Goal: Communication & Community: Answer question/provide support

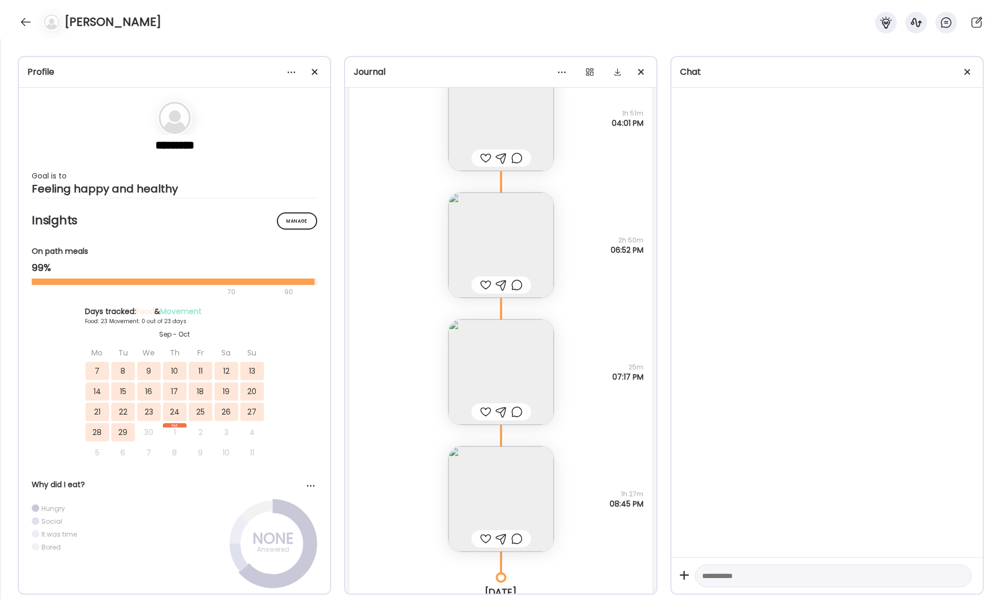
scroll to position [31532, 0]
click at [487, 246] on img at bounding box center [500, 237] width 105 height 105
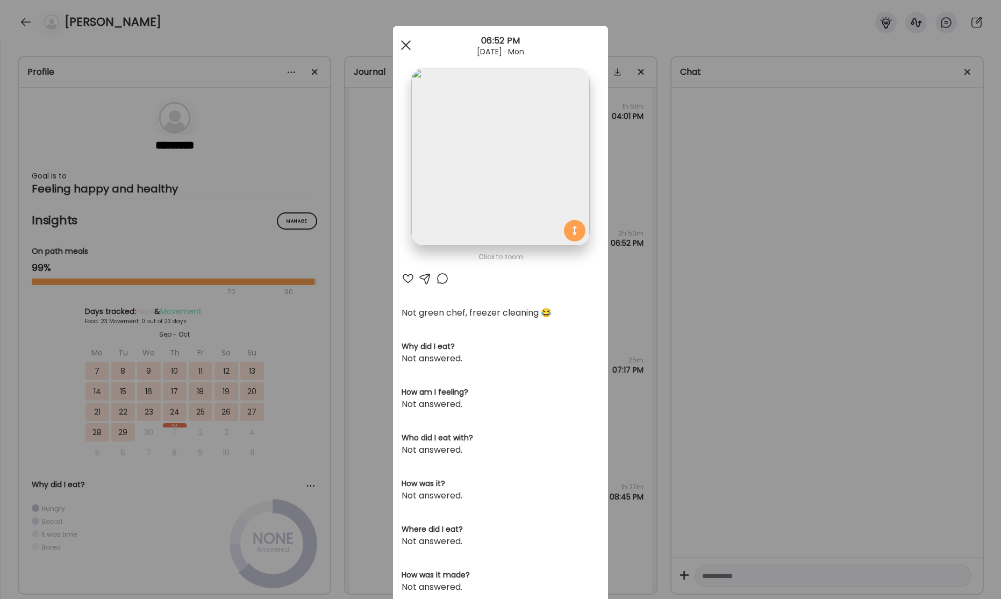
click at [406, 45] on span at bounding box center [406, 45] width 10 height 10
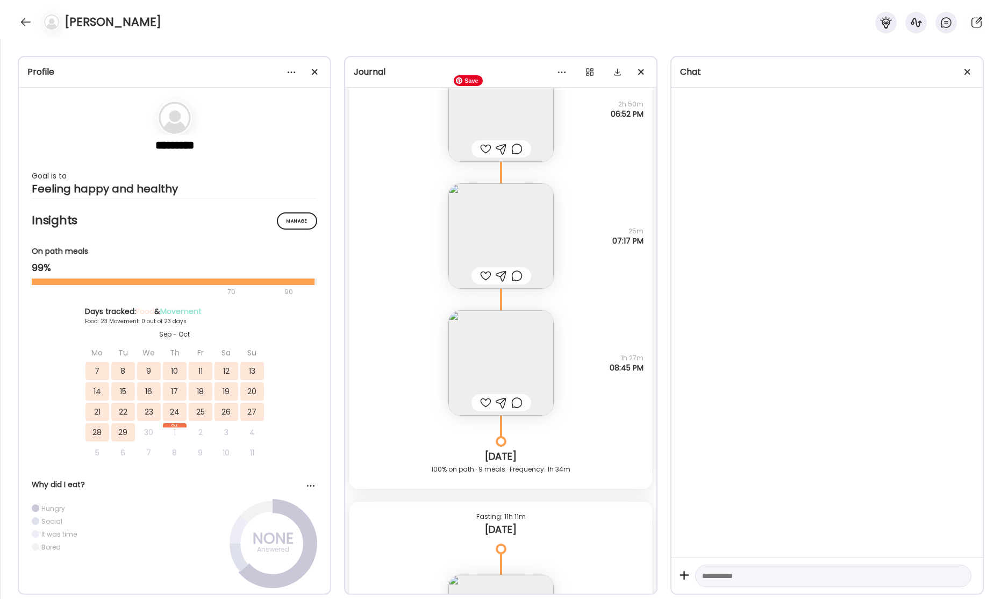
scroll to position [31666, 0]
click at [501, 217] on img at bounding box center [500, 230] width 105 height 105
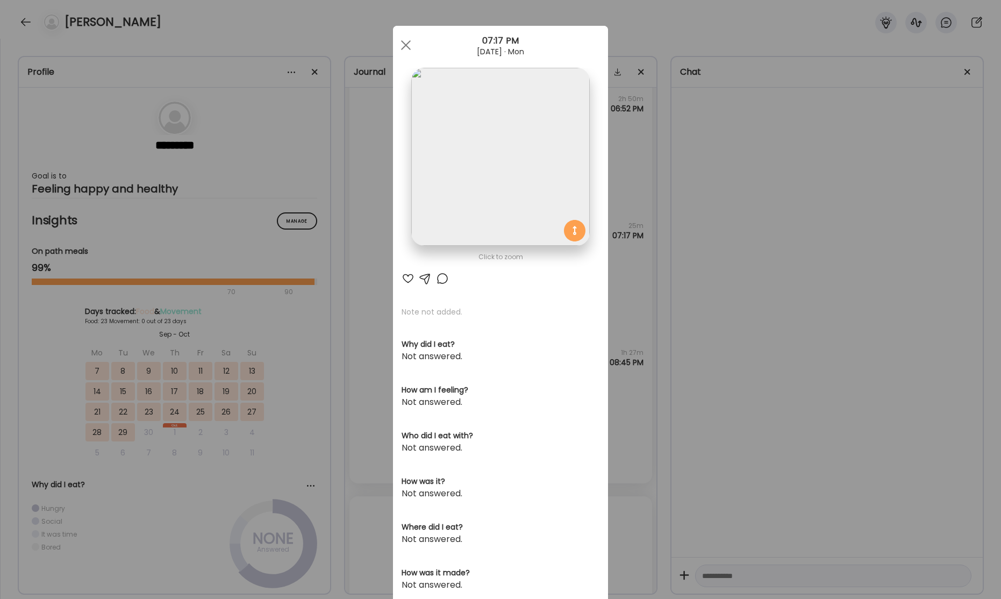
click at [405, 45] on span at bounding box center [406, 45] width 10 height 10
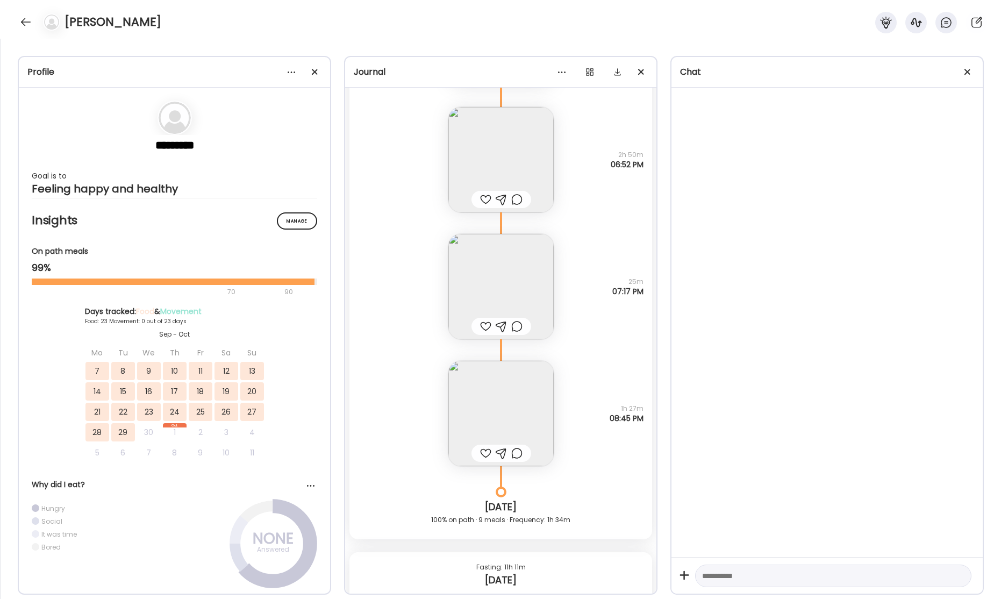
scroll to position [31837, 0]
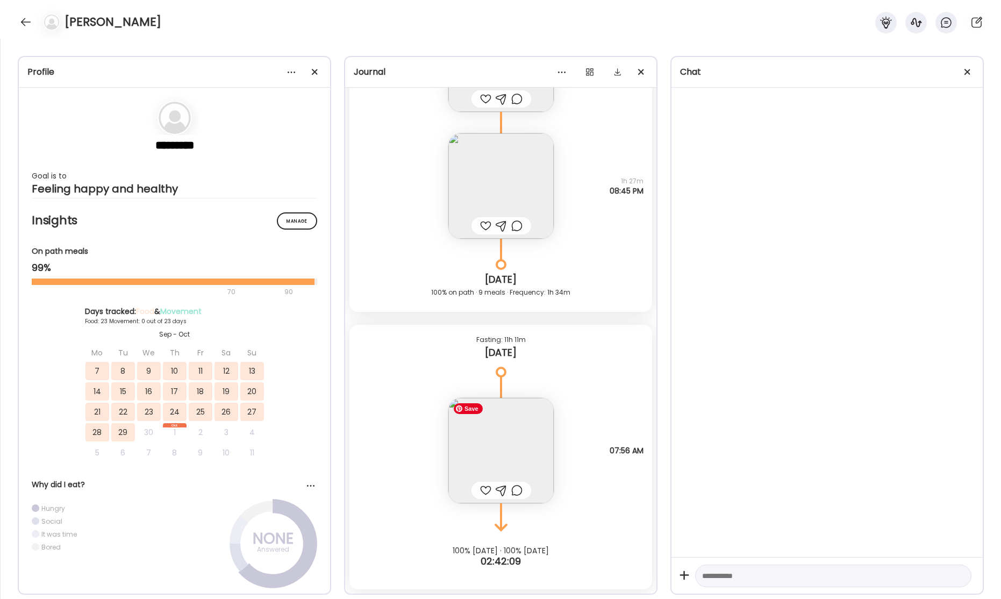
click at [506, 455] on img at bounding box center [500, 450] width 105 height 105
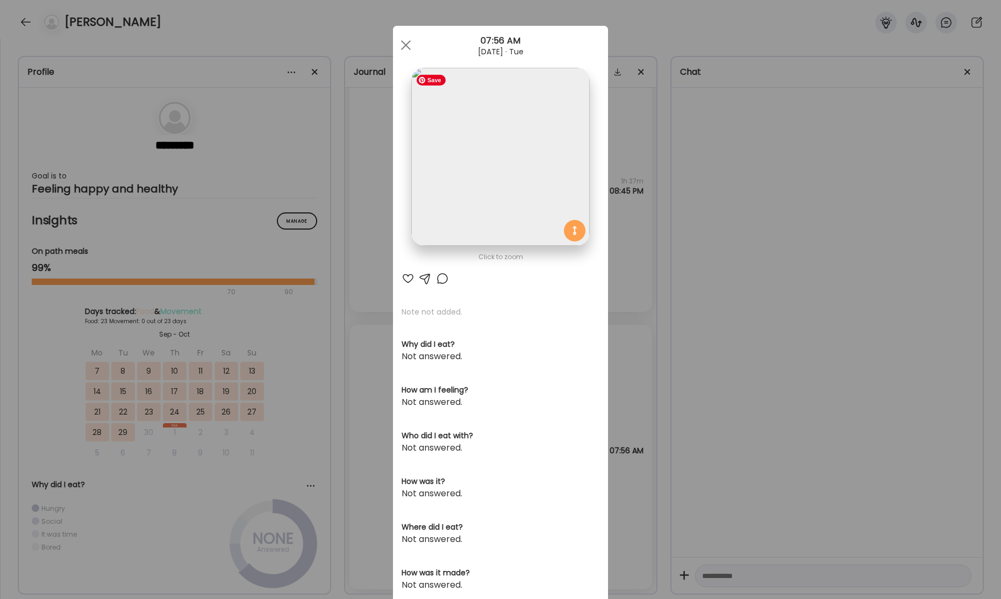
click at [511, 174] on img at bounding box center [500, 157] width 178 height 178
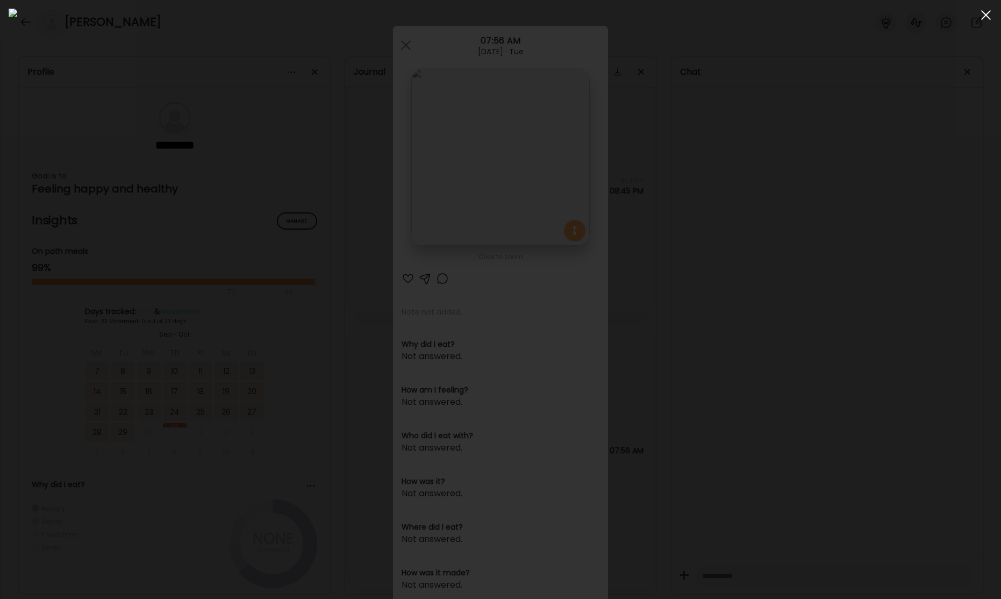
click at [982, 17] on span at bounding box center [986, 15] width 10 height 10
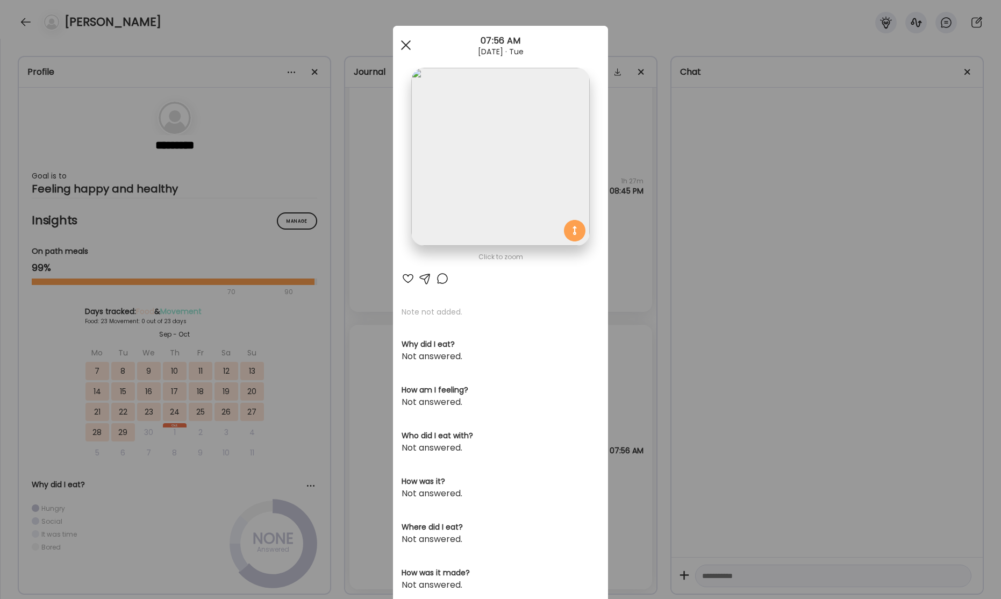
click at [406, 45] on span at bounding box center [406, 45] width 10 height 10
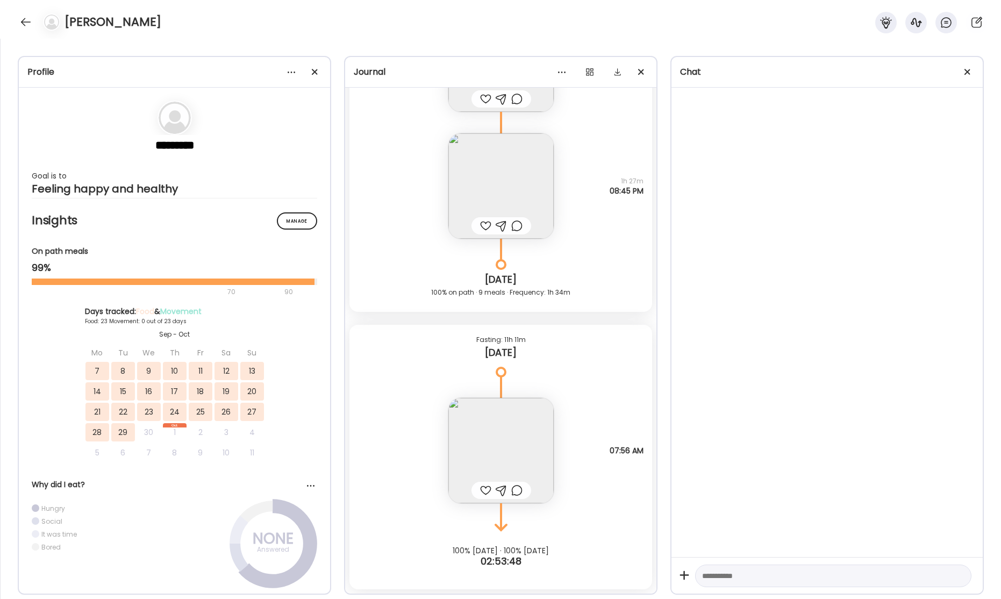
drag, startPoint x: 28, startPoint y: 21, endPoint x: 82, endPoint y: 34, distance: 54.7
click at [29, 21] on div at bounding box center [25, 21] width 17 height 17
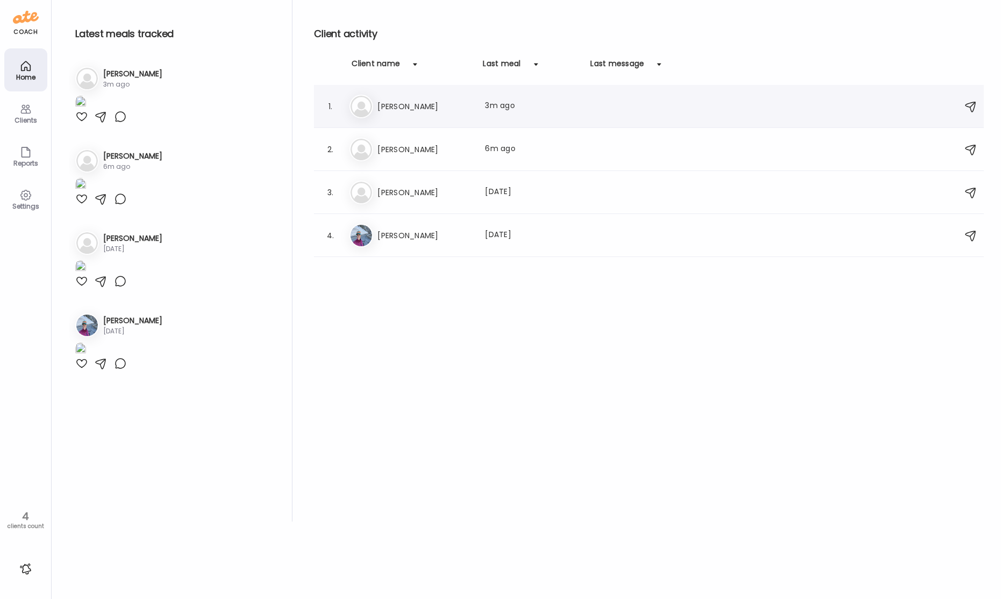
click at [420, 112] on h3 "[PERSON_NAME]" at bounding box center [424, 106] width 95 height 13
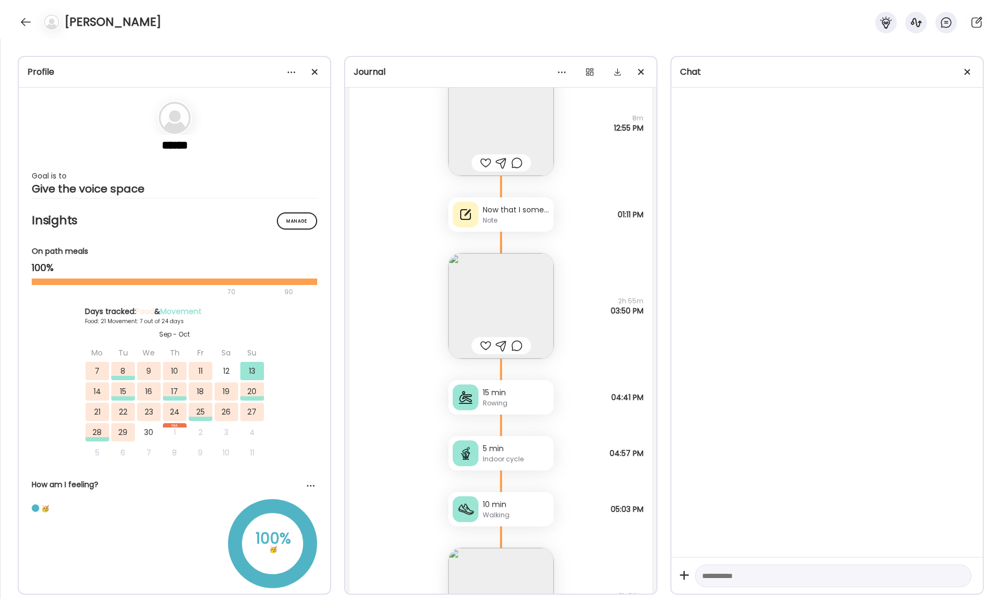
scroll to position [34170, 0]
click at [508, 215] on div "Note" at bounding box center [516, 219] width 67 height 10
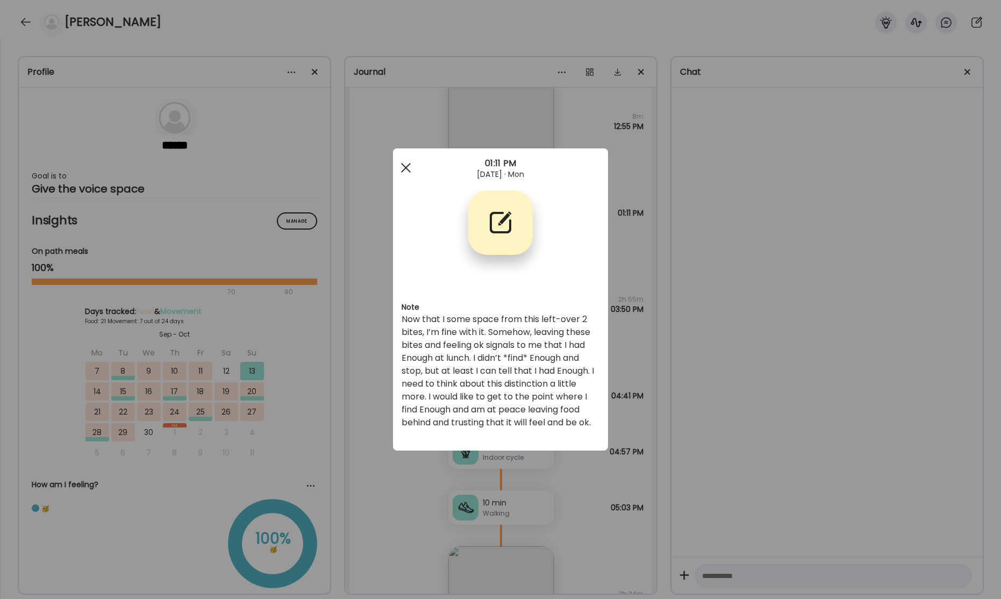
click at [405, 165] on div at bounding box center [405, 167] width 21 height 21
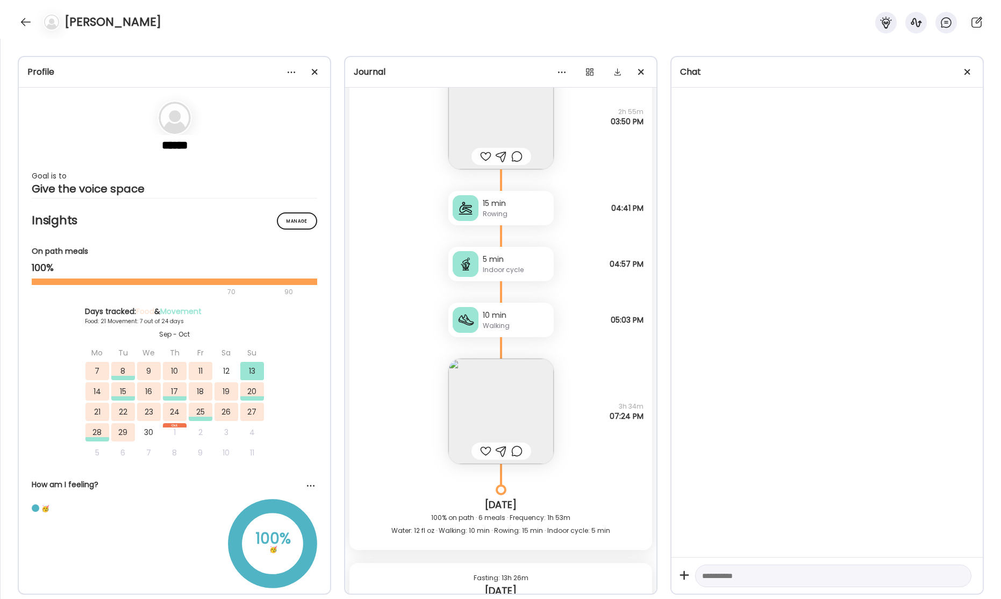
scroll to position [34433, 0]
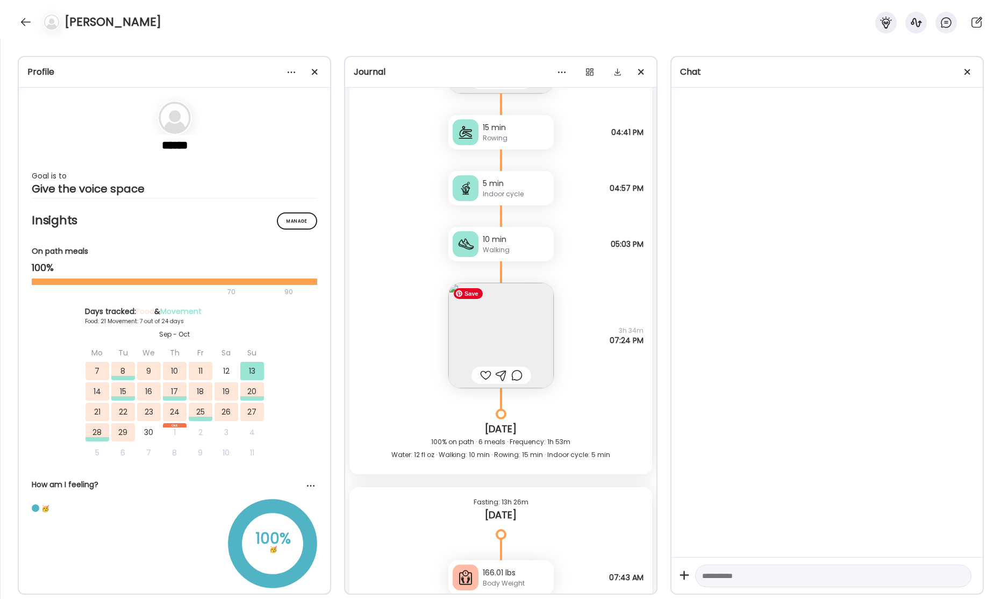
click at [515, 334] on img at bounding box center [500, 335] width 105 height 105
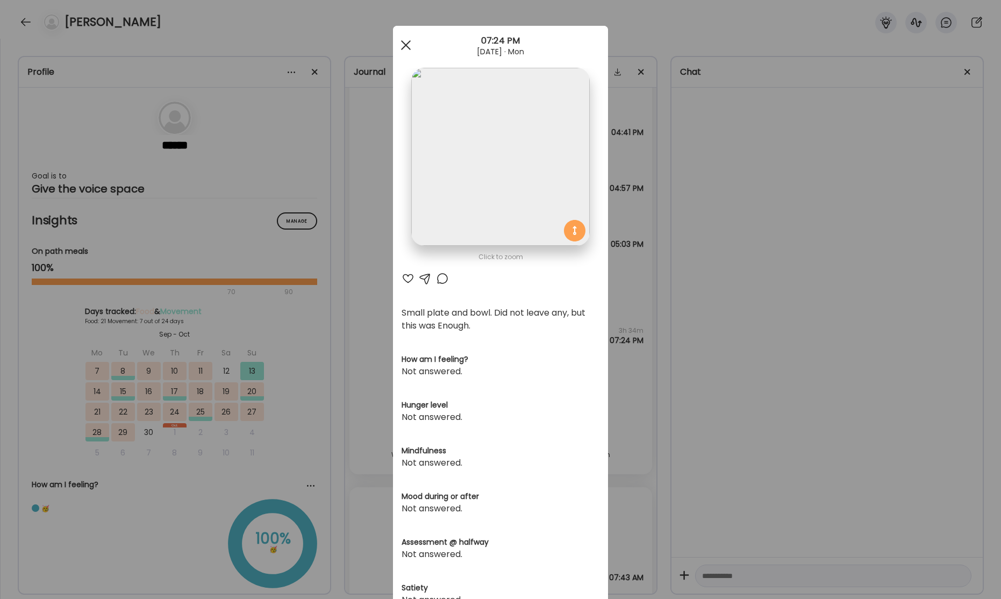
click at [403, 44] on div at bounding box center [405, 44] width 21 height 21
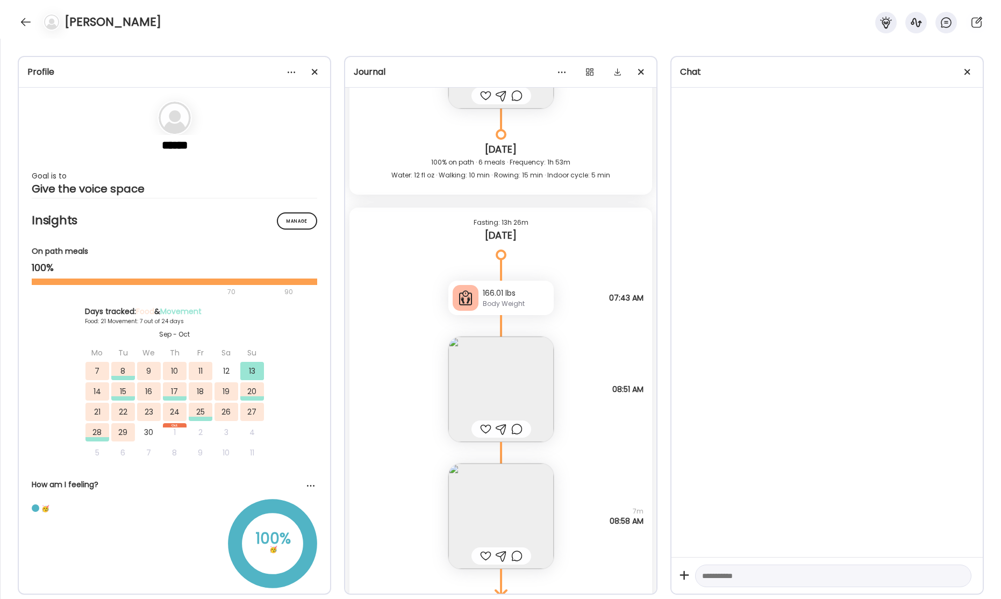
scroll to position [34778, 0]
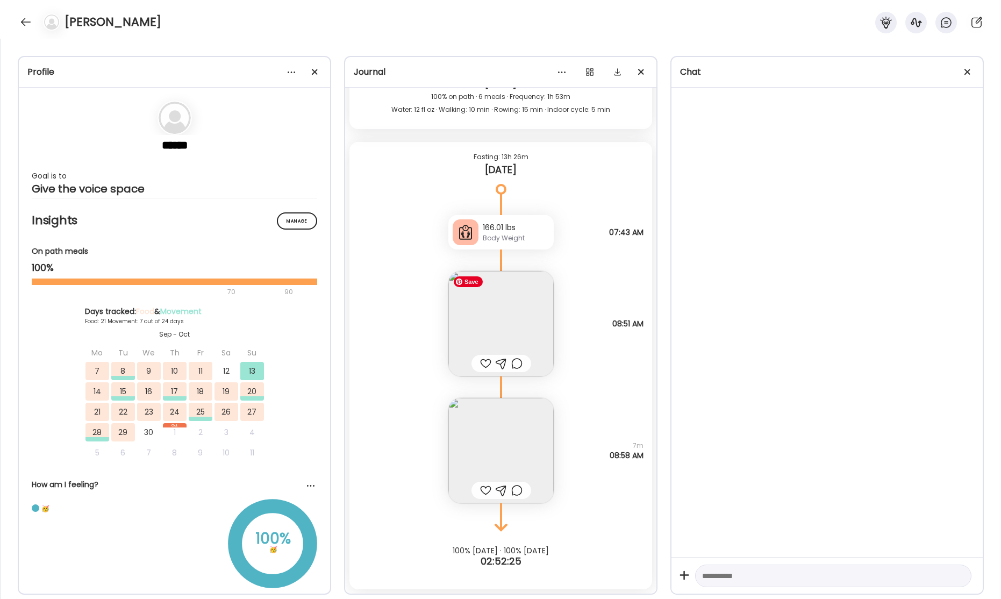
click at [507, 337] on img at bounding box center [500, 323] width 105 height 105
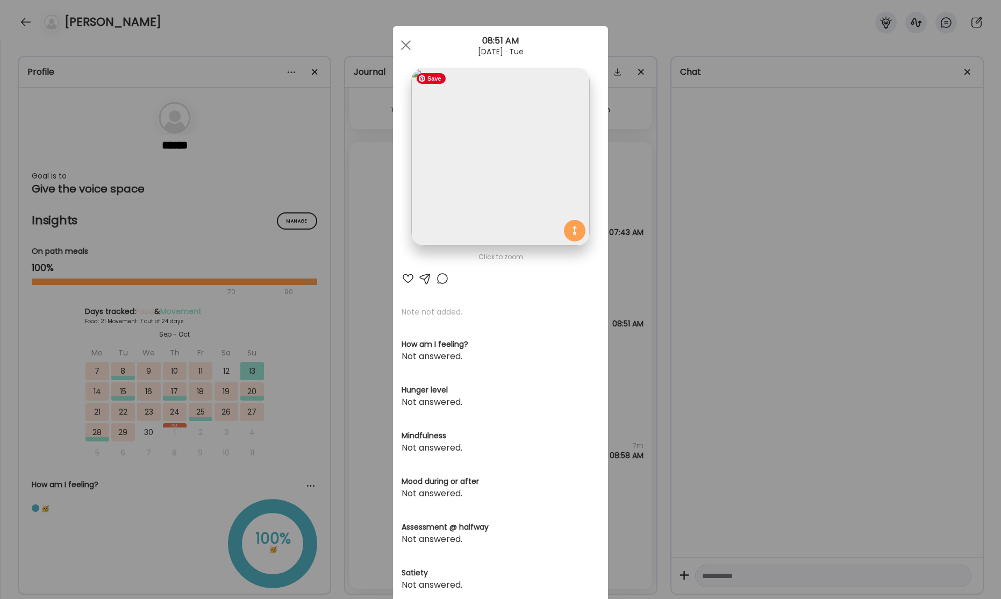
click at [508, 181] on img at bounding box center [500, 157] width 178 height 178
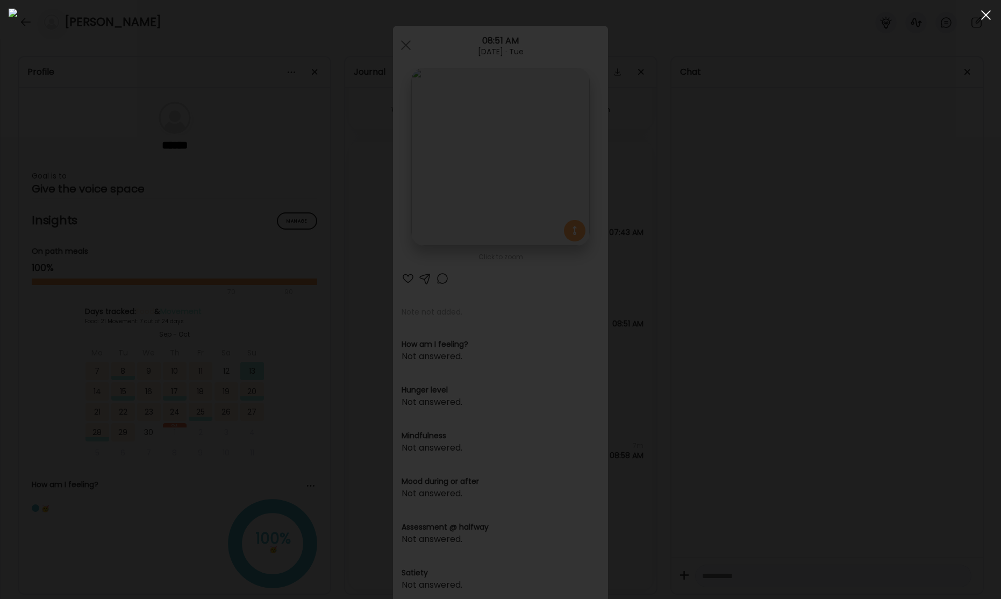
click at [986, 15] on span at bounding box center [986, 15] width 10 height 10
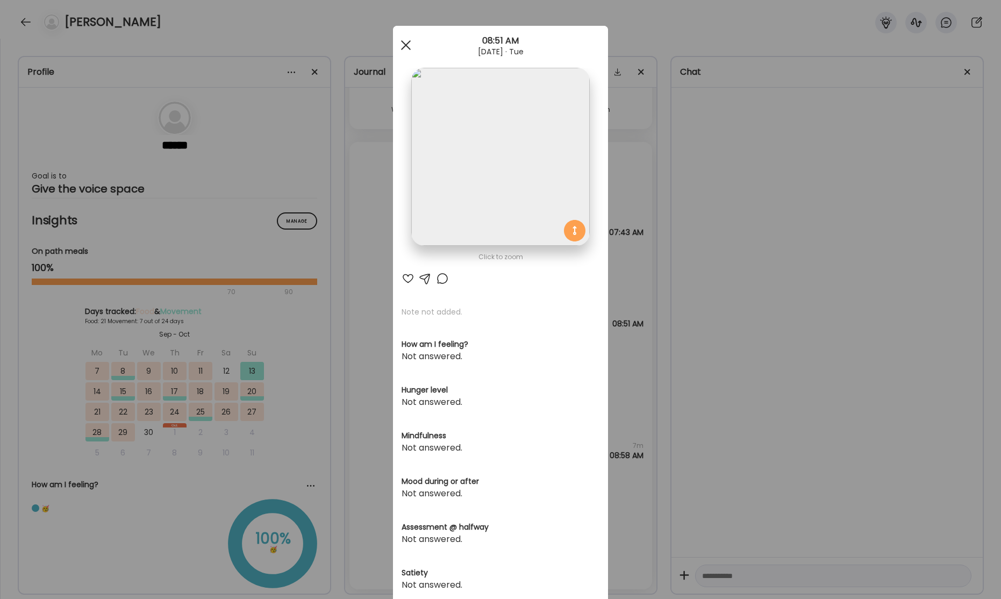
drag, startPoint x: 408, startPoint y: 45, endPoint x: 413, endPoint y: 77, distance: 32.6
click at [410, 45] on div at bounding box center [405, 44] width 21 height 21
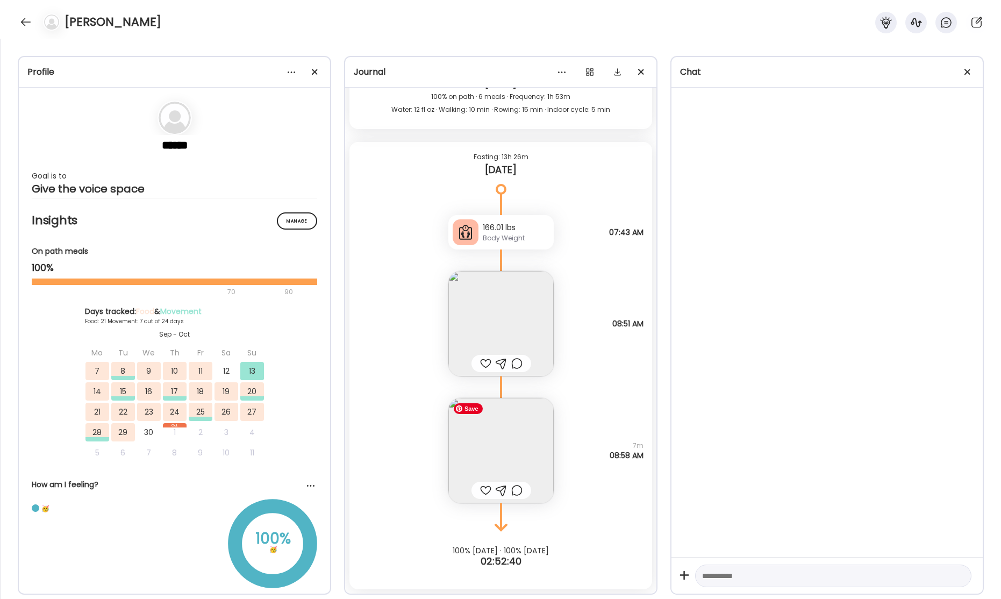
click at [500, 443] on img at bounding box center [500, 450] width 105 height 105
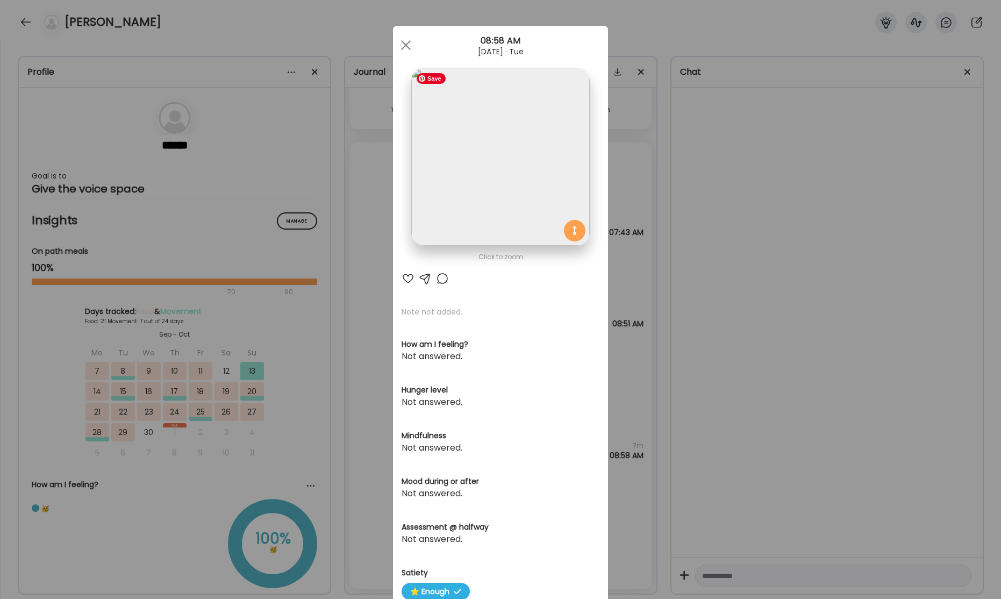
click at [505, 206] on img at bounding box center [500, 157] width 178 height 178
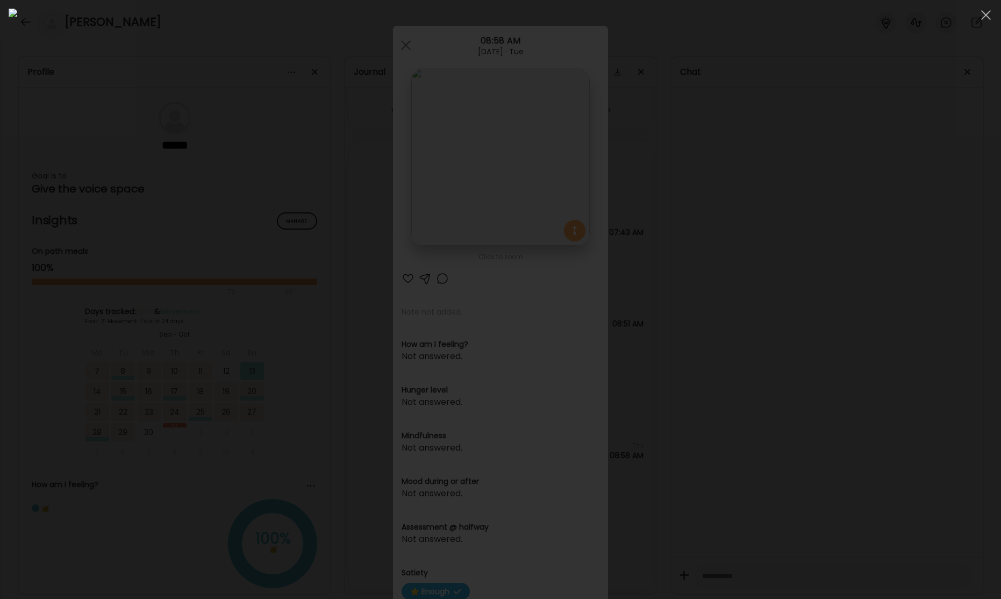
click at [983, 18] on span at bounding box center [986, 15] width 10 height 10
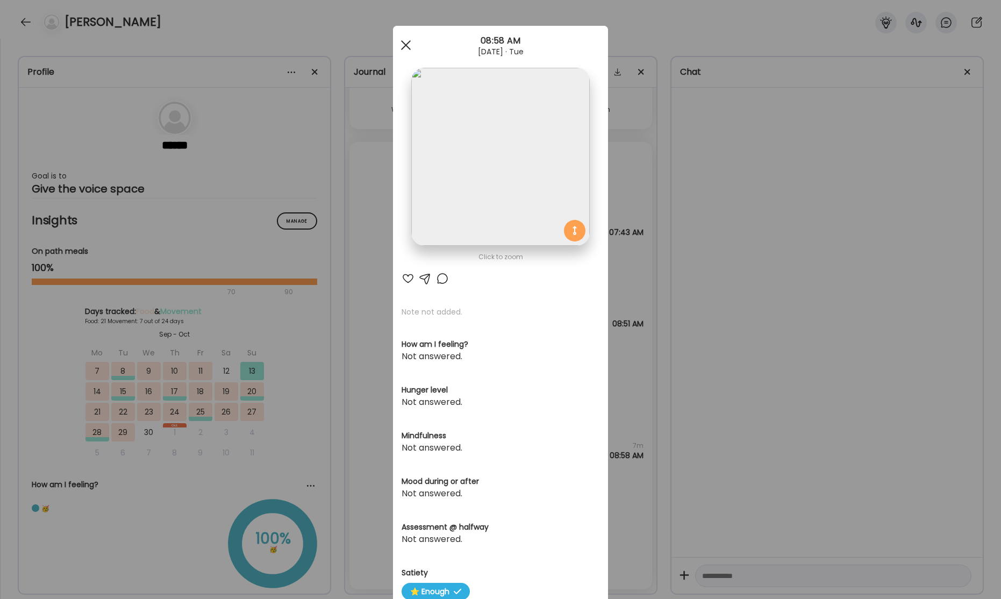
click at [407, 51] on div at bounding box center [405, 44] width 21 height 21
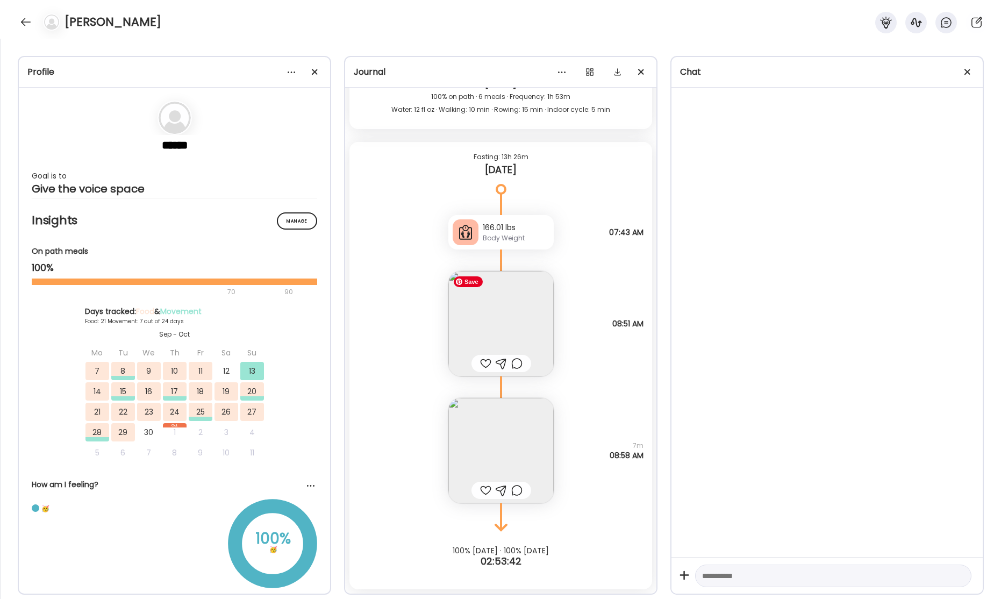
click at [509, 323] on img at bounding box center [500, 323] width 105 height 105
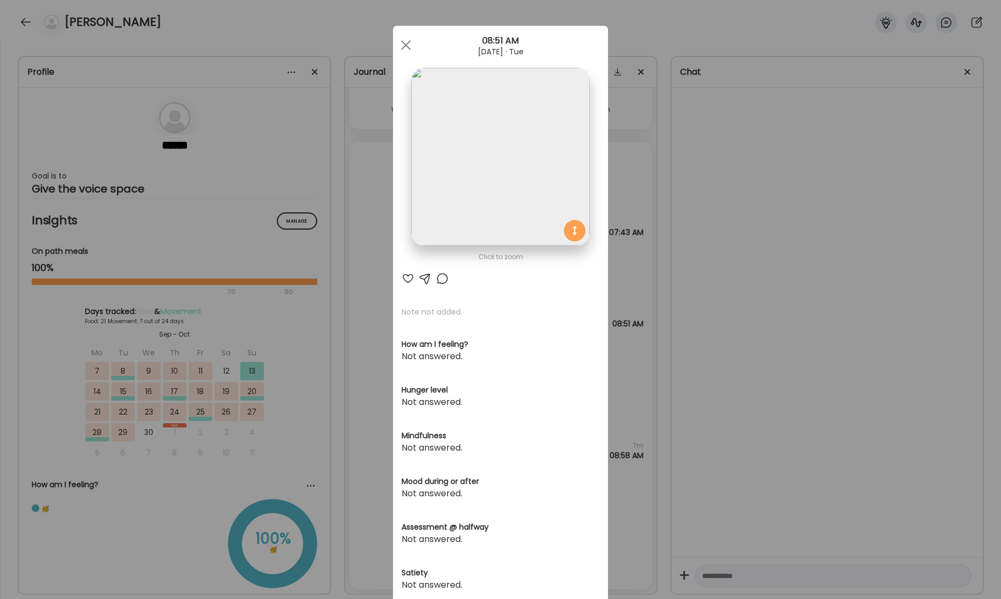
click at [781, 252] on div "Ate Coach Dashboard Wahoo! It’s official Take a moment to set up your Coach Pro…" at bounding box center [500, 299] width 1001 height 599
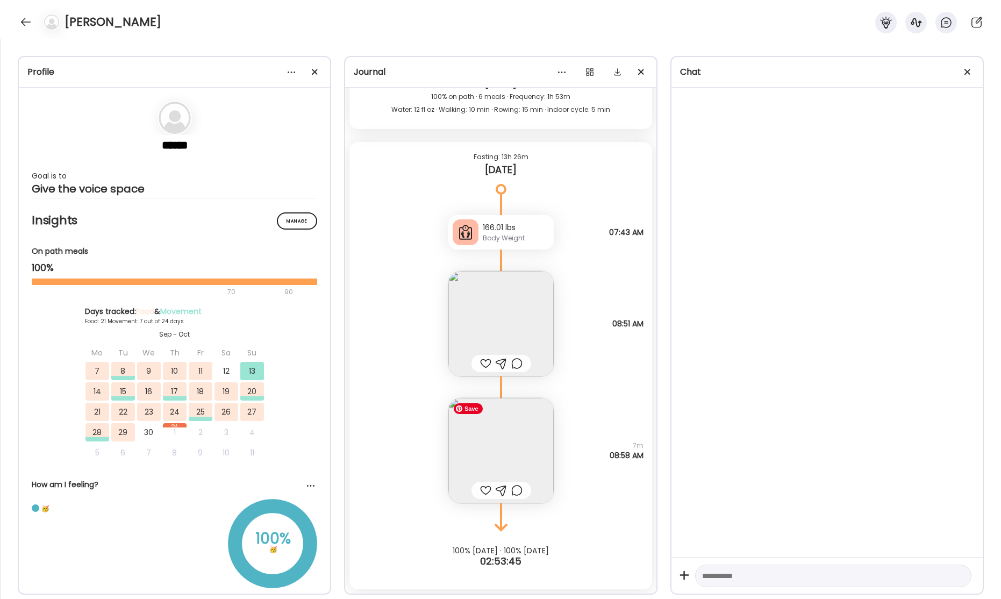
click at [515, 422] on img at bounding box center [500, 450] width 105 height 105
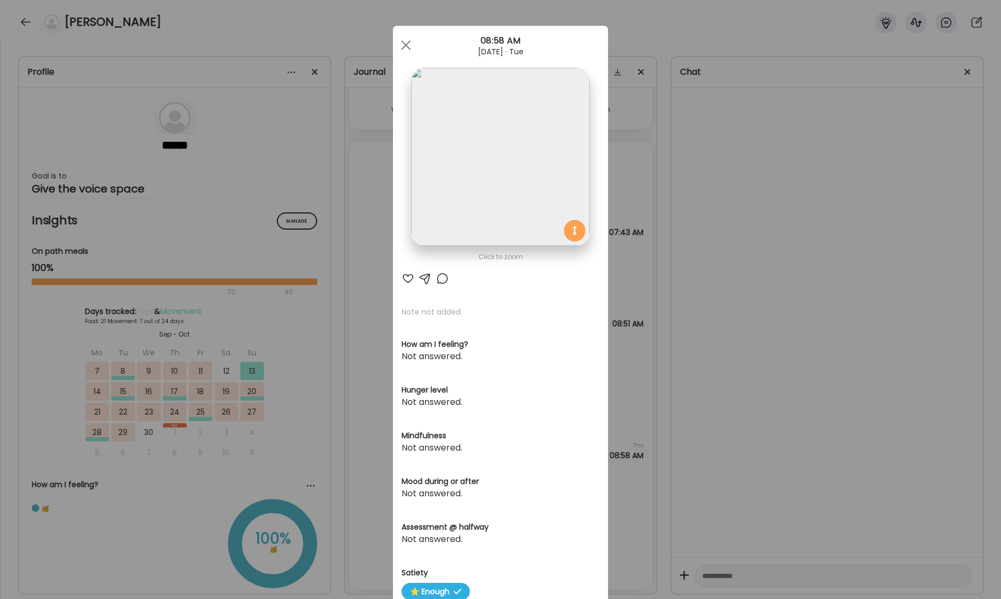
drag, startPoint x: 776, startPoint y: 276, endPoint x: 764, endPoint y: 280, distance: 12.4
click at [776, 277] on div "Ate Coach Dashboard Wahoo! It’s official Take a moment to set up your Coach Pro…" at bounding box center [500, 299] width 1001 height 599
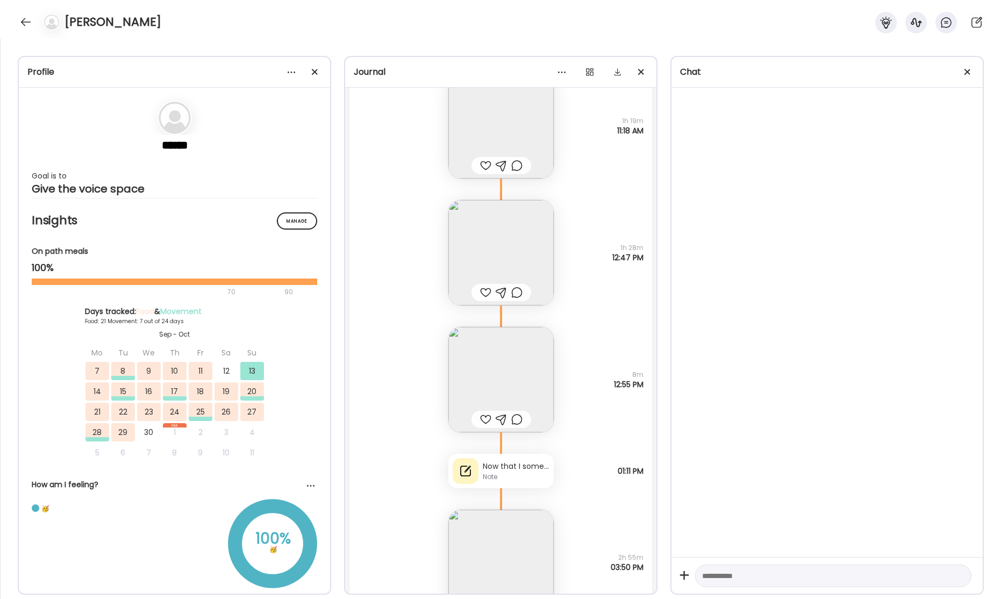
scroll to position [33907, 0]
click at [507, 269] on img at bounding box center [500, 257] width 105 height 105
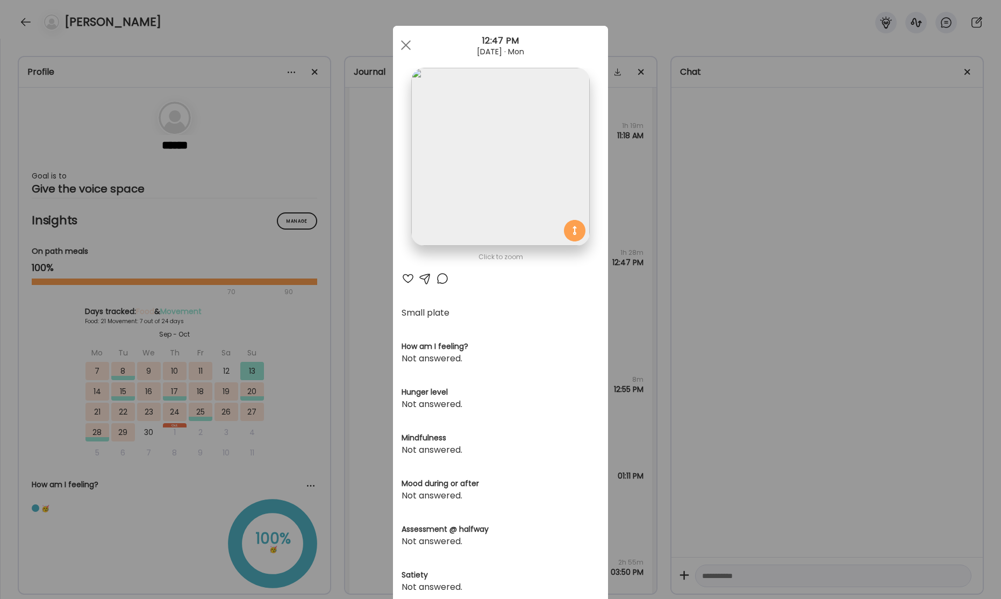
click at [760, 270] on div "Ate Coach Dashboard Wahoo! It’s official Take a moment to set up your Coach Pro…" at bounding box center [500, 299] width 1001 height 599
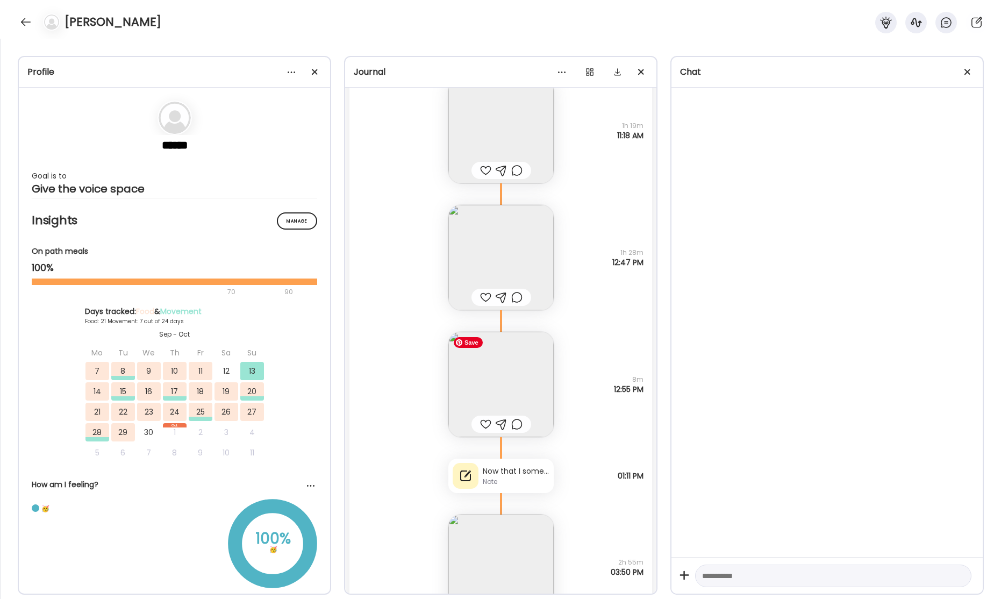
click at [501, 355] on img at bounding box center [500, 384] width 105 height 105
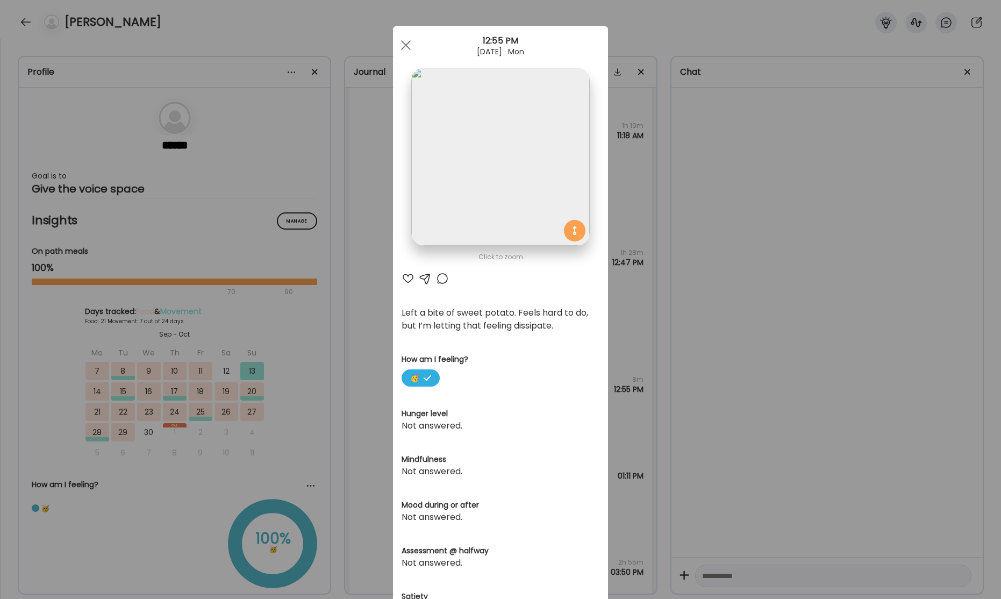
click at [803, 302] on div "Ate Coach Dashboard Wahoo! It’s official Take a moment to set up your Coach Pro…" at bounding box center [500, 299] width 1001 height 599
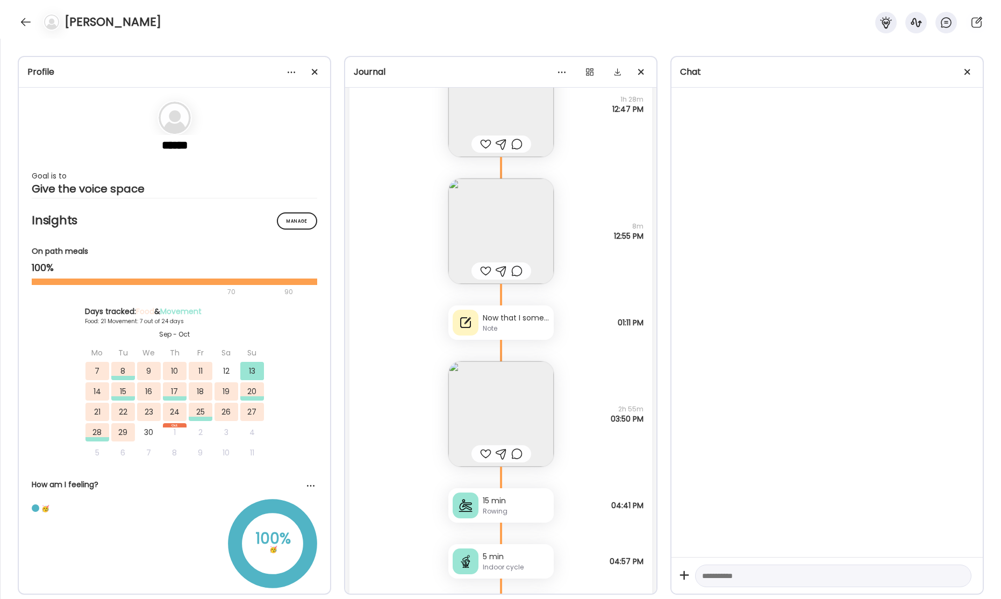
scroll to position [34069, 0]
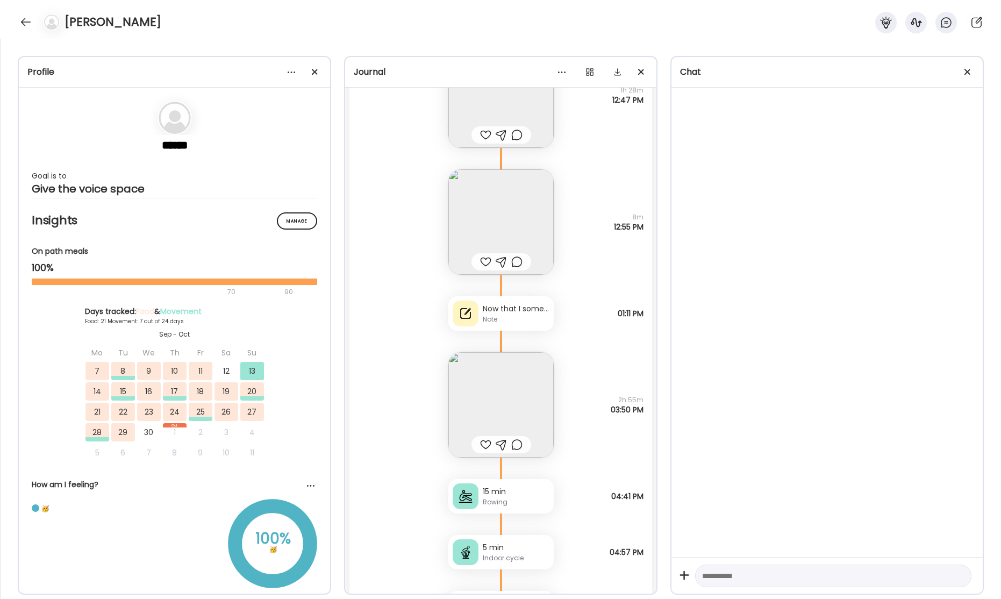
click at [514, 327] on div "Now that I some space from this left-over 2 bites, I’m fine with it. Somehow, l…" at bounding box center [500, 313] width 105 height 34
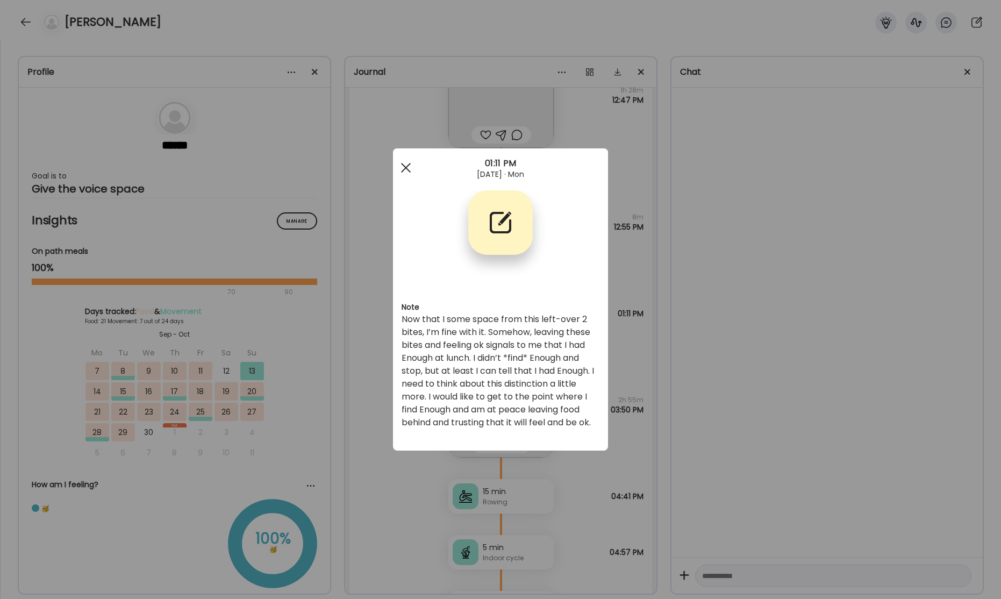
click at [401, 168] on div at bounding box center [405, 167] width 21 height 21
